Goal: Information Seeking & Learning: Find specific page/section

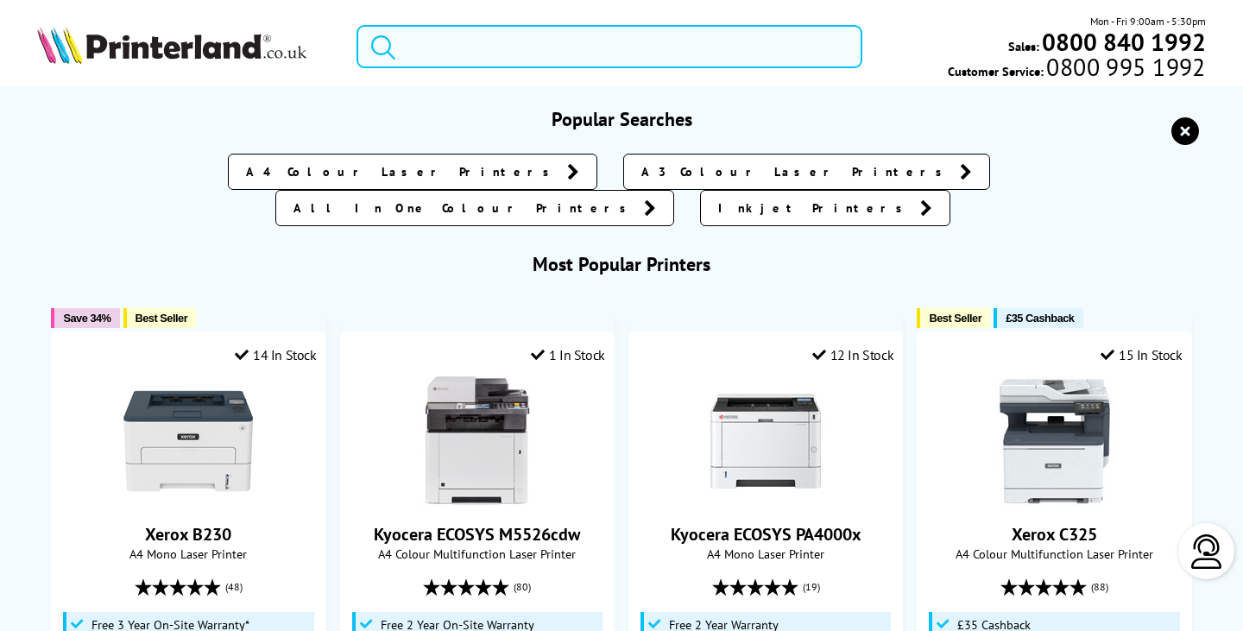
click at [519, 48] on input "search" at bounding box center [608, 46] width 505 height 43
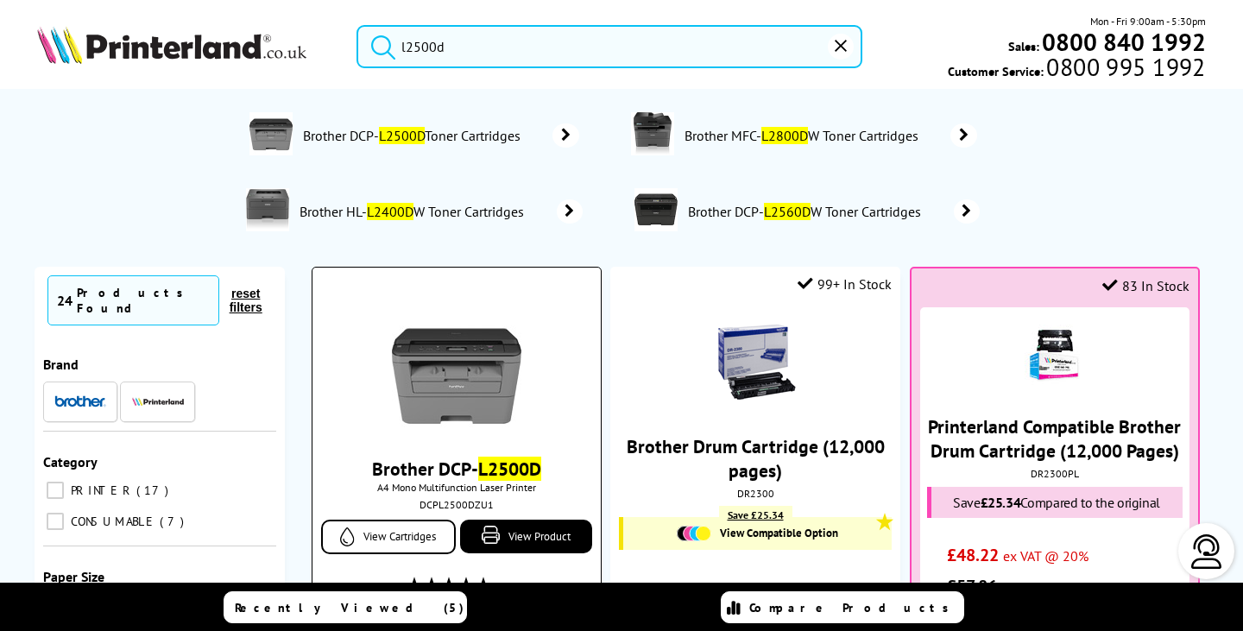
type input "l2500d"
click at [437, 420] on img at bounding box center [456, 362] width 129 height 129
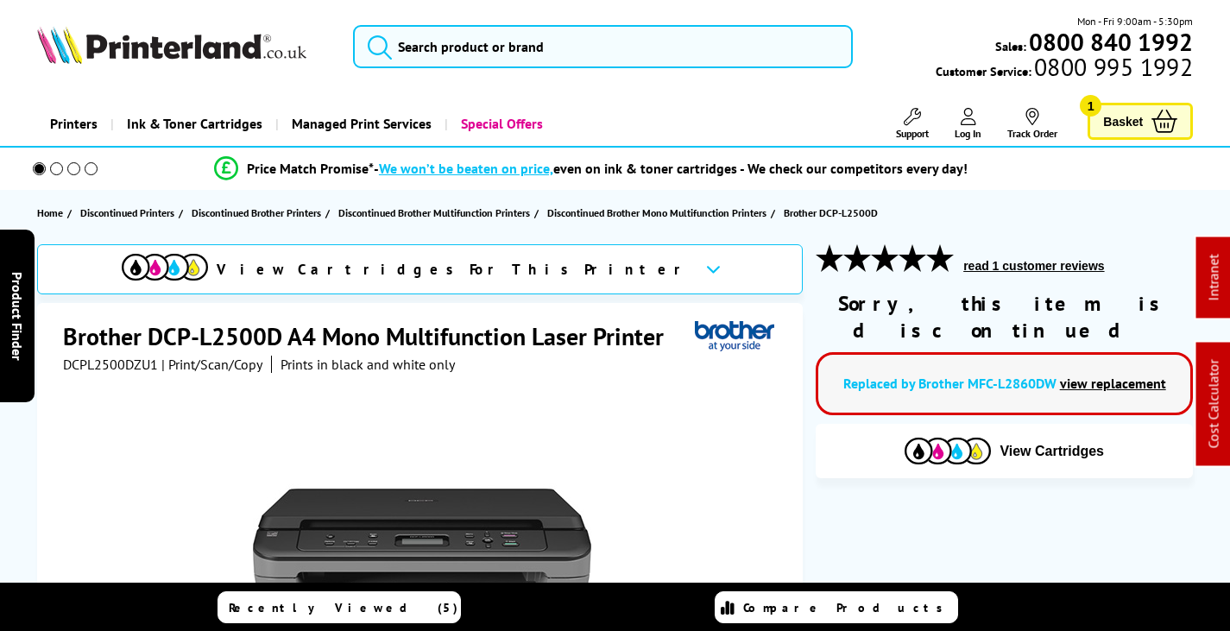
click at [1102, 374] on link "view replacement" at bounding box center [1113, 382] width 106 height 17
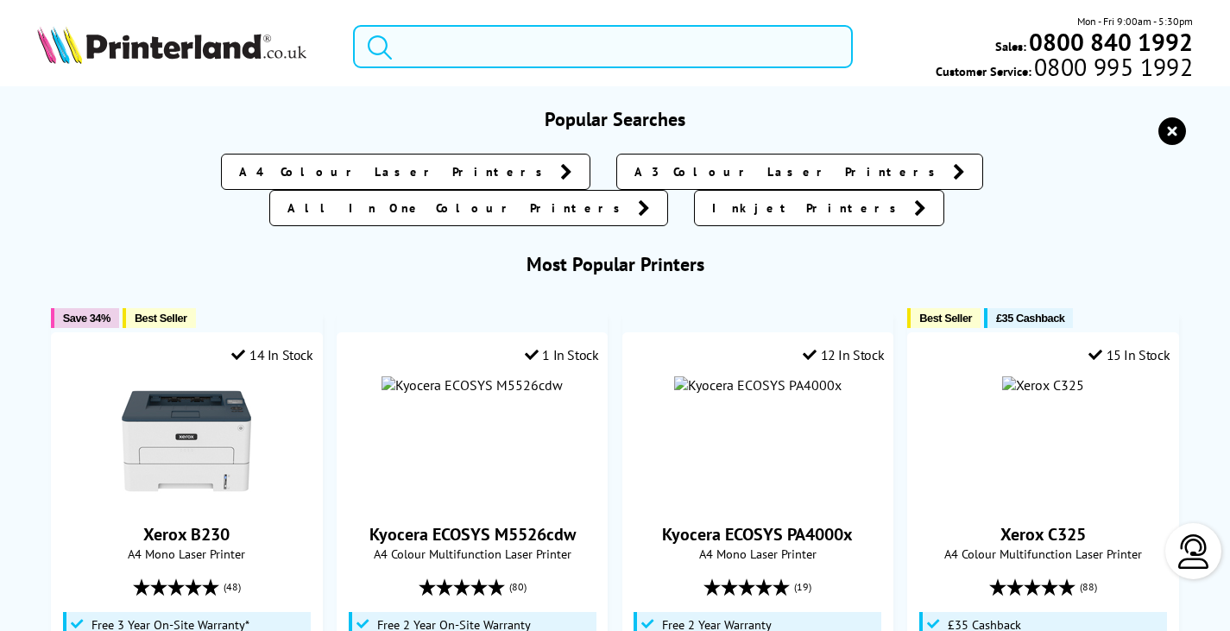
click at [494, 41] on input "search" at bounding box center [603, 46] width 500 height 43
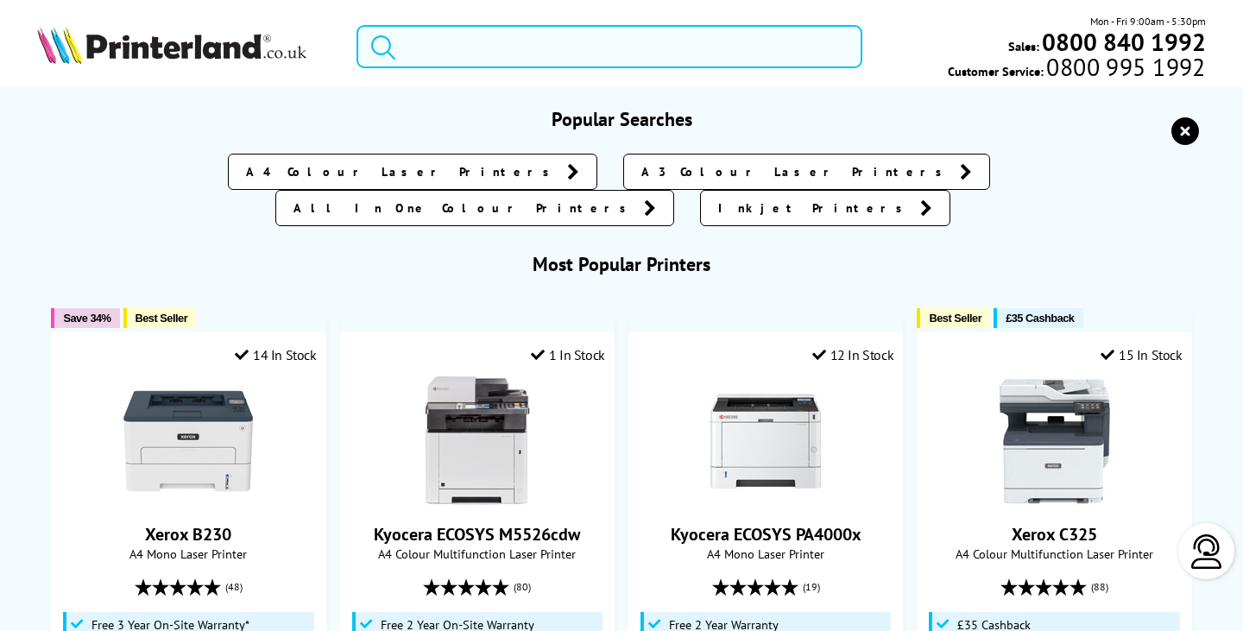
type input "k"
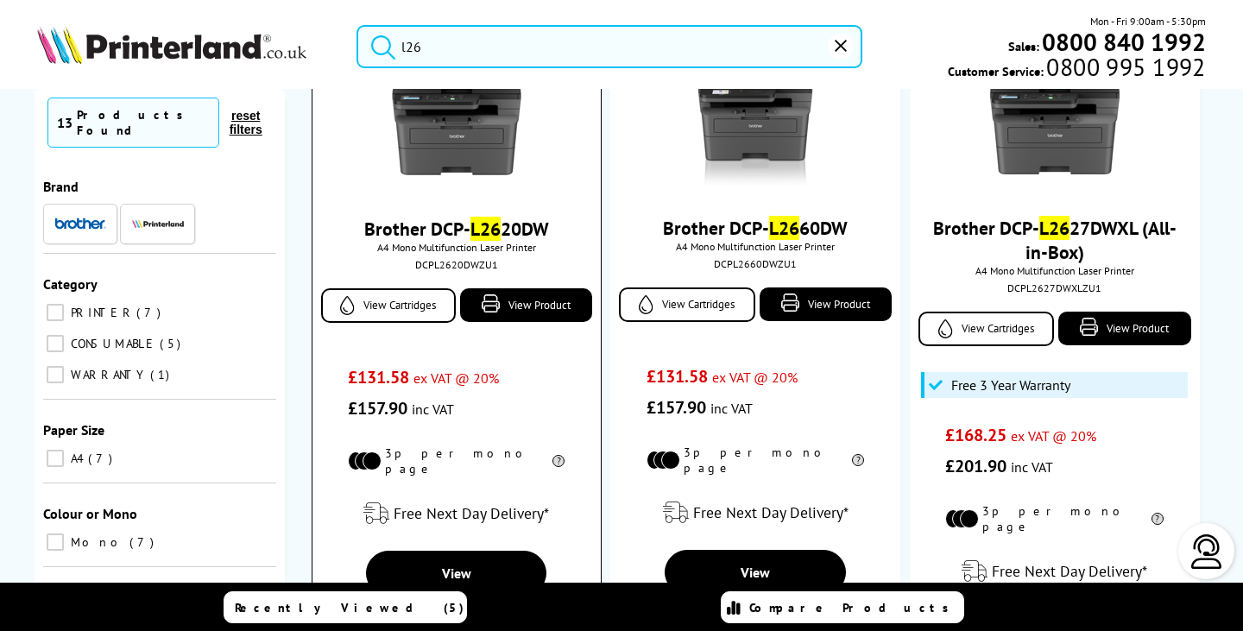
scroll to position [86, 0]
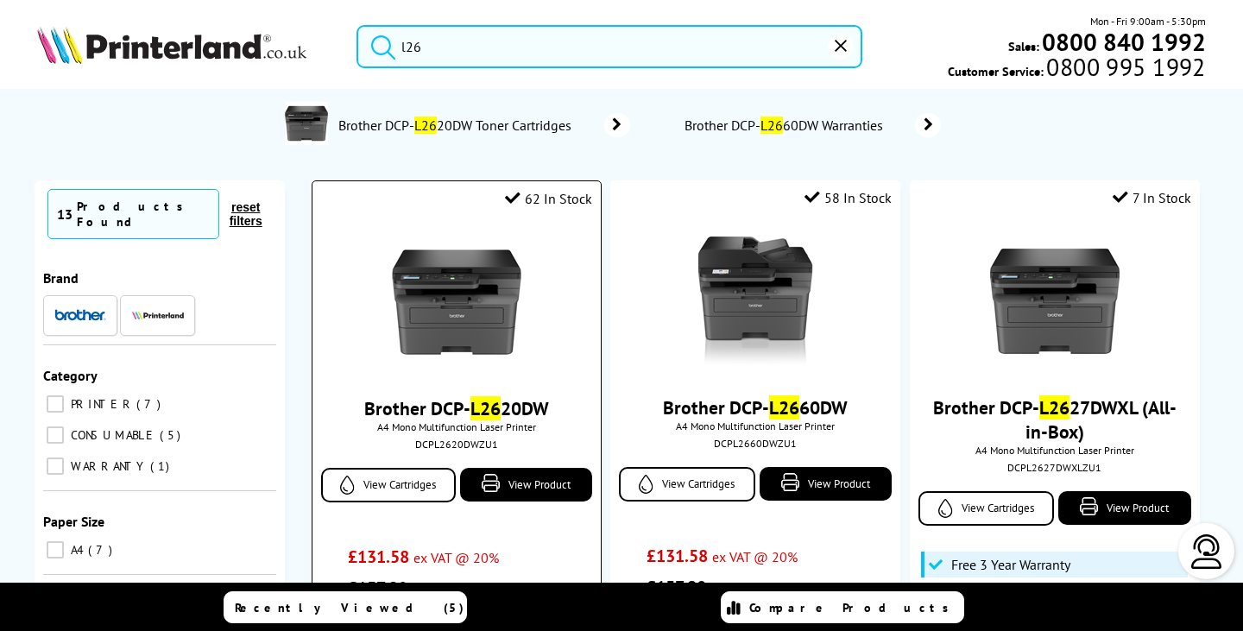
type input "l26"
click at [464, 305] on img at bounding box center [456, 301] width 129 height 129
